Goal: Transaction & Acquisition: Purchase product/service

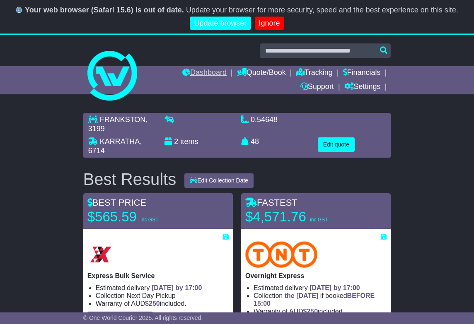
click at [195, 70] on link "Dashboard" at bounding box center [204, 73] width 44 height 14
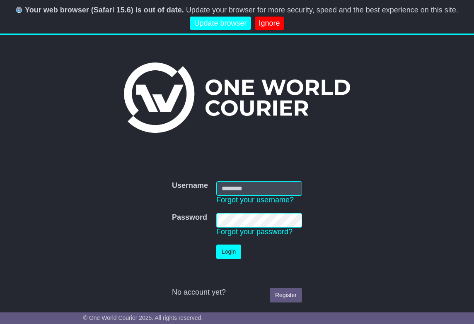
click at [250, 190] on input "Username" at bounding box center [259, 188] width 86 height 14
type input "**********"
click at [231, 252] on button "Login" at bounding box center [228, 252] width 25 height 14
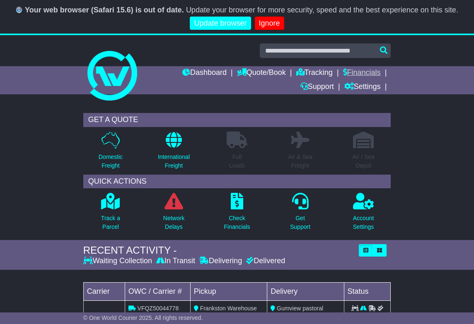
click at [357, 71] on link "Financials" at bounding box center [362, 73] width 38 height 14
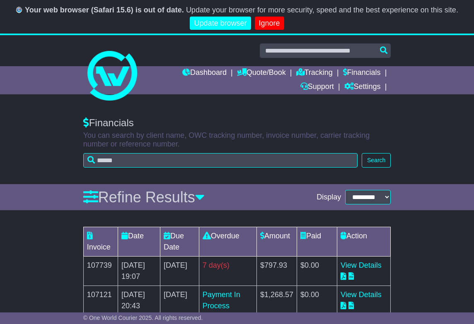
scroll to position [75, 0]
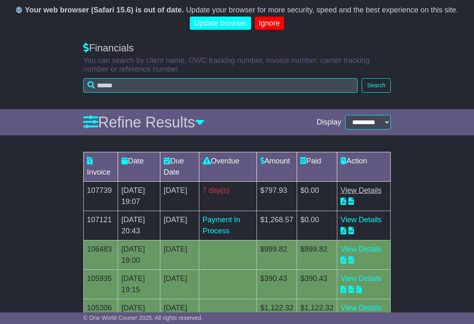
click at [374, 189] on link "View Details" at bounding box center [360, 190] width 41 height 8
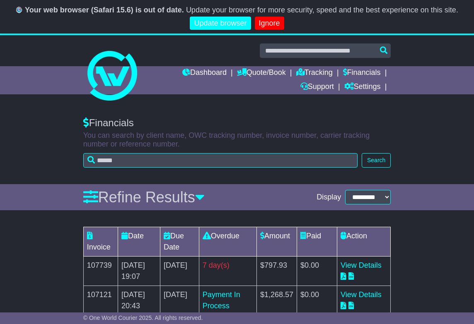
scroll to position [0, 0]
click at [193, 74] on link "Dashboard" at bounding box center [204, 73] width 44 height 14
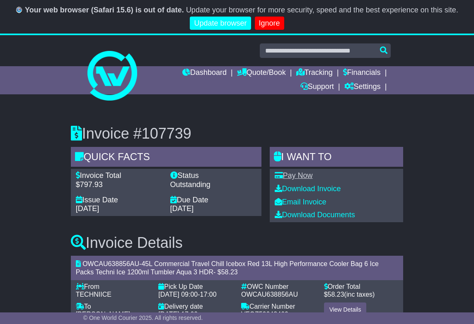
click at [294, 174] on link "Pay Now" at bounding box center [294, 175] width 38 height 8
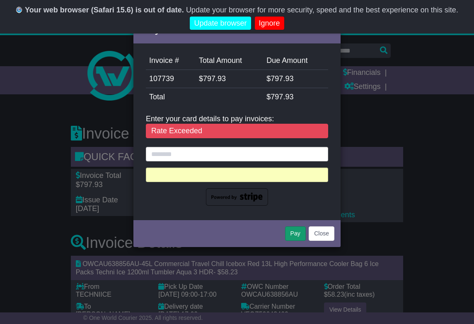
click at [296, 233] on button "Pay" at bounding box center [295, 234] width 21 height 14
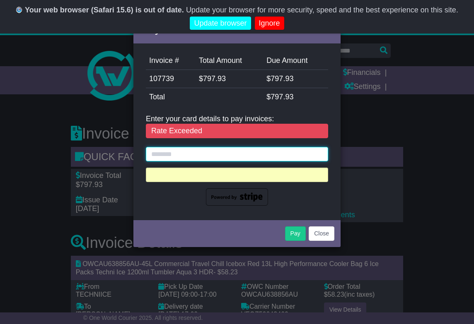
click at [252, 154] on input "text" at bounding box center [237, 154] width 182 height 14
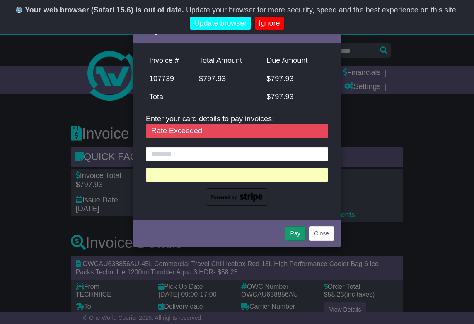
click at [296, 234] on button "Pay" at bounding box center [295, 234] width 21 height 14
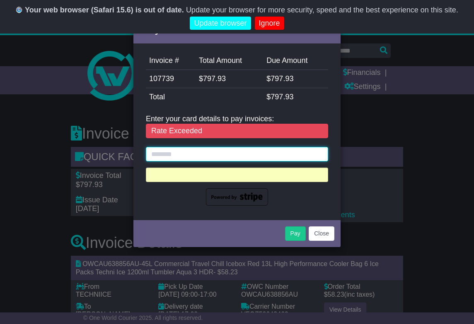
click at [228, 151] on input "text" at bounding box center [237, 154] width 182 height 14
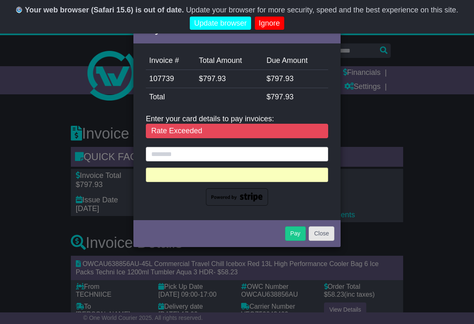
click at [326, 237] on button "Close" at bounding box center [321, 234] width 26 height 14
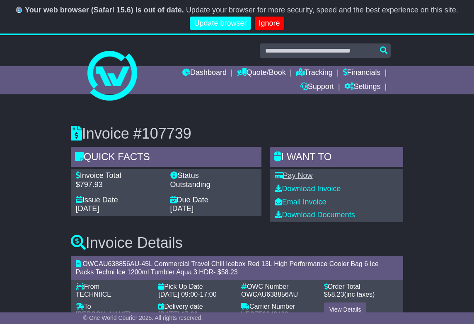
click at [308, 178] on link "Pay Now" at bounding box center [294, 175] width 38 height 8
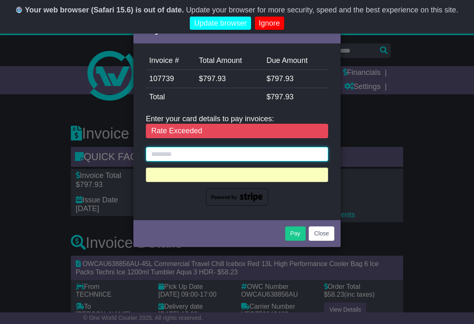
click at [291, 158] on input "text" at bounding box center [237, 154] width 182 height 14
click at [290, 156] on input "text" at bounding box center [237, 154] width 182 height 14
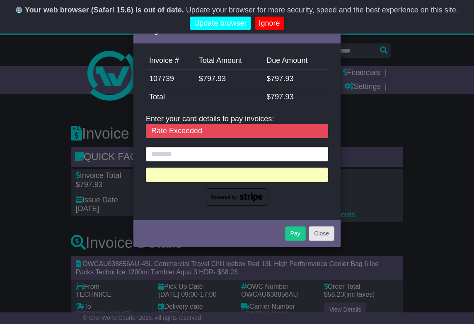
click at [318, 230] on button "Close" at bounding box center [321, 234] width 26 height 14
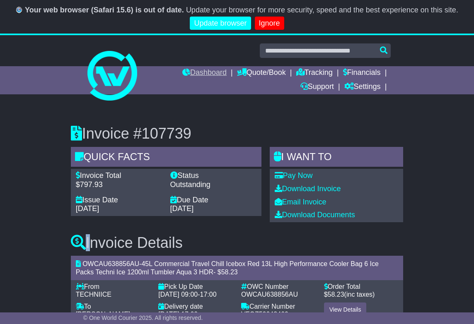
click at [211, 70] on link "Dashboard" at bounding box center [204, 73] width 44 height 14
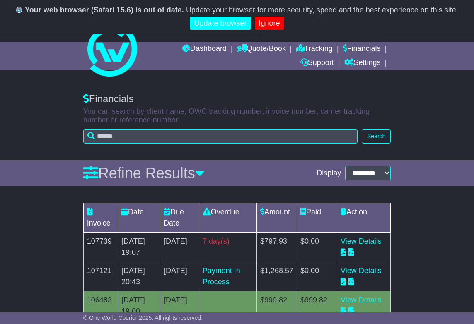
scroll to position [89, 0]
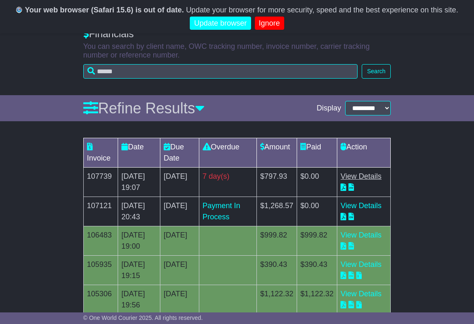
click at [366, 174] on link "View Details" at bounding box center [360, 176] width 41 height 8
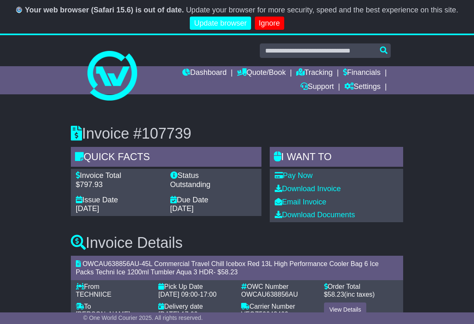
click at [296, 171] on div "Pay Now Download Invoice Email Invoice Download Documents" at bounding box center [337, 195] width 134 height 53
click at [297, 177] on link "Pay Now" at bounding box center [294, 175] width 38 height 8
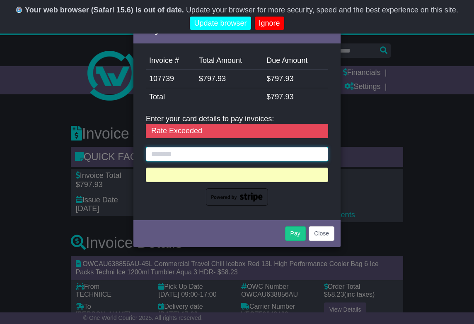
click at [267, 156] on input "text" at bounding box center [237, 154] width 182 height 14
type input "******"
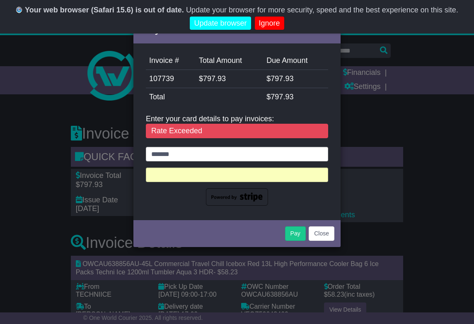
click at [276, 207] on div "Invoice # Total Amount Due Amount 107739 $ 797.93 $ 797.93 StripeFee $ 0.00 Tot…" at bounding box center [236, 132] width 207 height 173
click at [189, 132] on div "Rate Exceeded" at bounding box center [237, 131] width 182 height 15
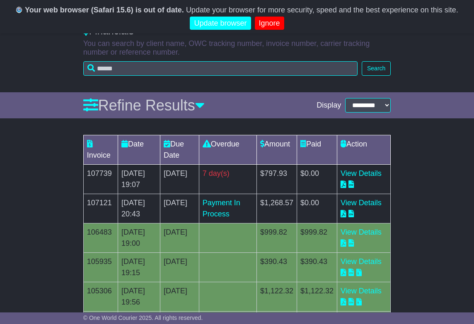
scroll to position [85, 0]
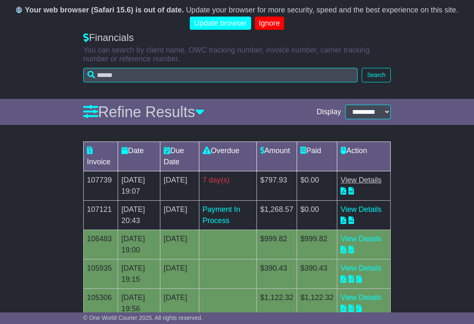
click at [371, 179] on link "View Details" at bounding box center [360, 180] width 41 height 8
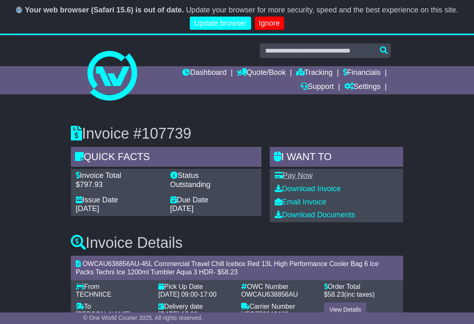
click at [291, 172] on link "Pay Now" at bounding box center [294, 175] width 38 height 8
